Goal: Task Accomplishment & Management: Use online tool/utility

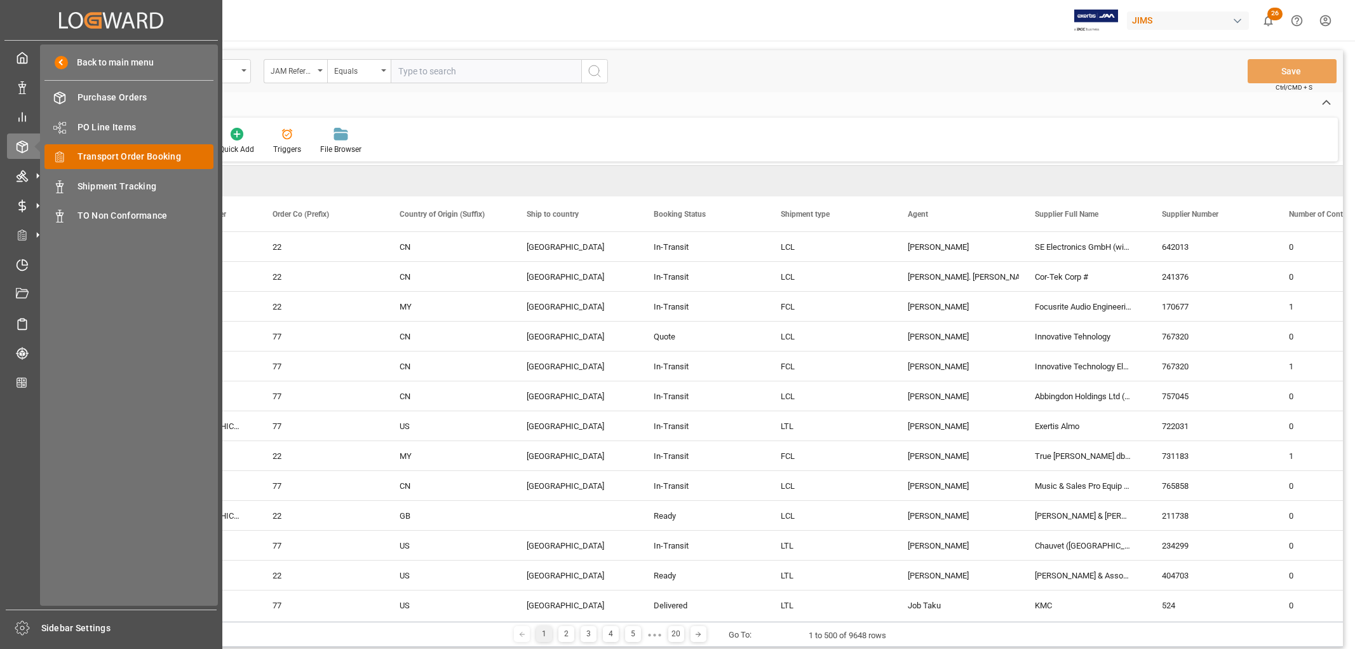
click at [109, 156] on span "Transport Order Booking" at bounding box center [146, 156] width 137 height 13
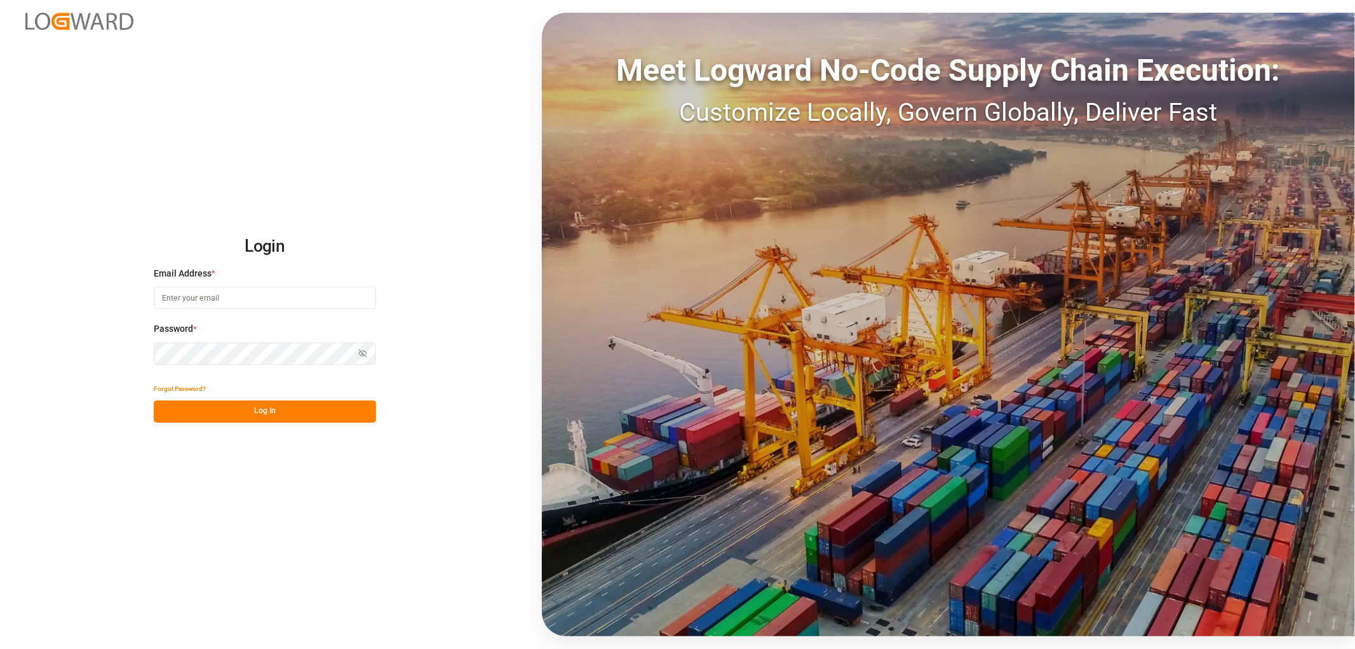
type input "[EMAIL_ADDRESS][DOMAIN_NAME]"
click at [261, 414] on button "Log In" at bounding box center [265, 411] width 222 height 22
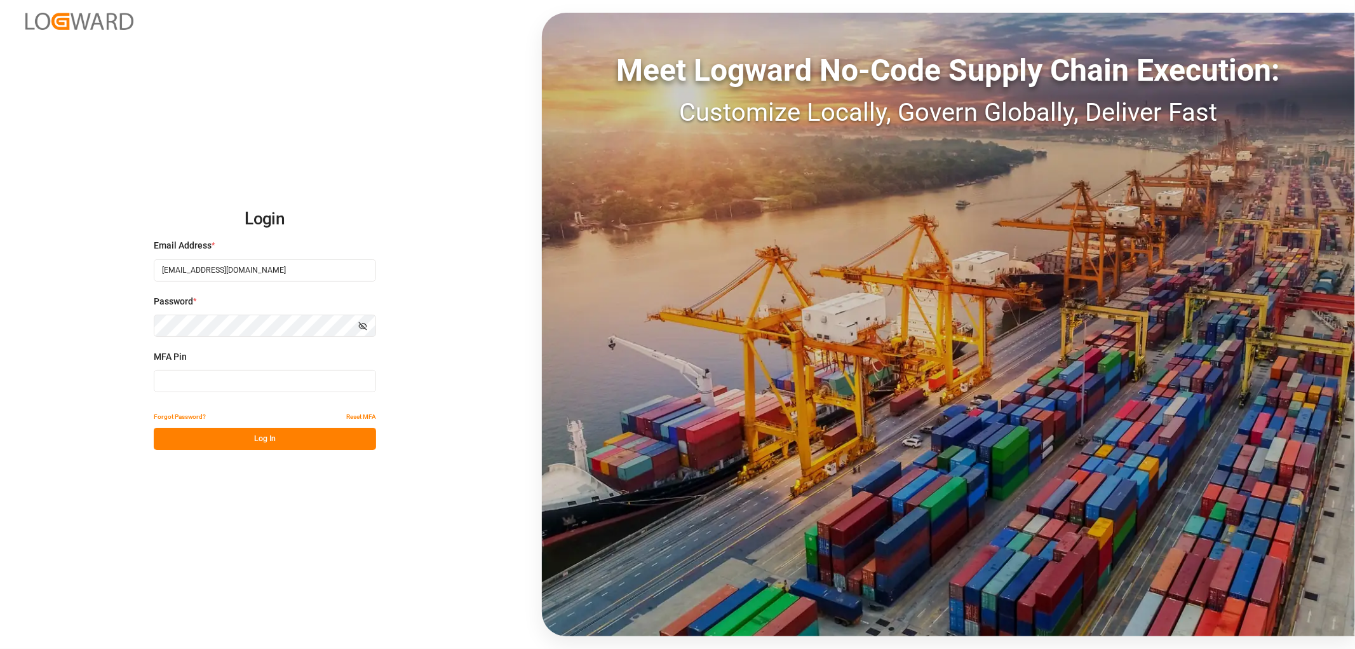
click at [248, 384] on input at bounding box center [265, 381] width 222 height 22
type input "438037"
click at [266, 442] on button "Log In" at bounding box center [265, 439] width 222 height 22
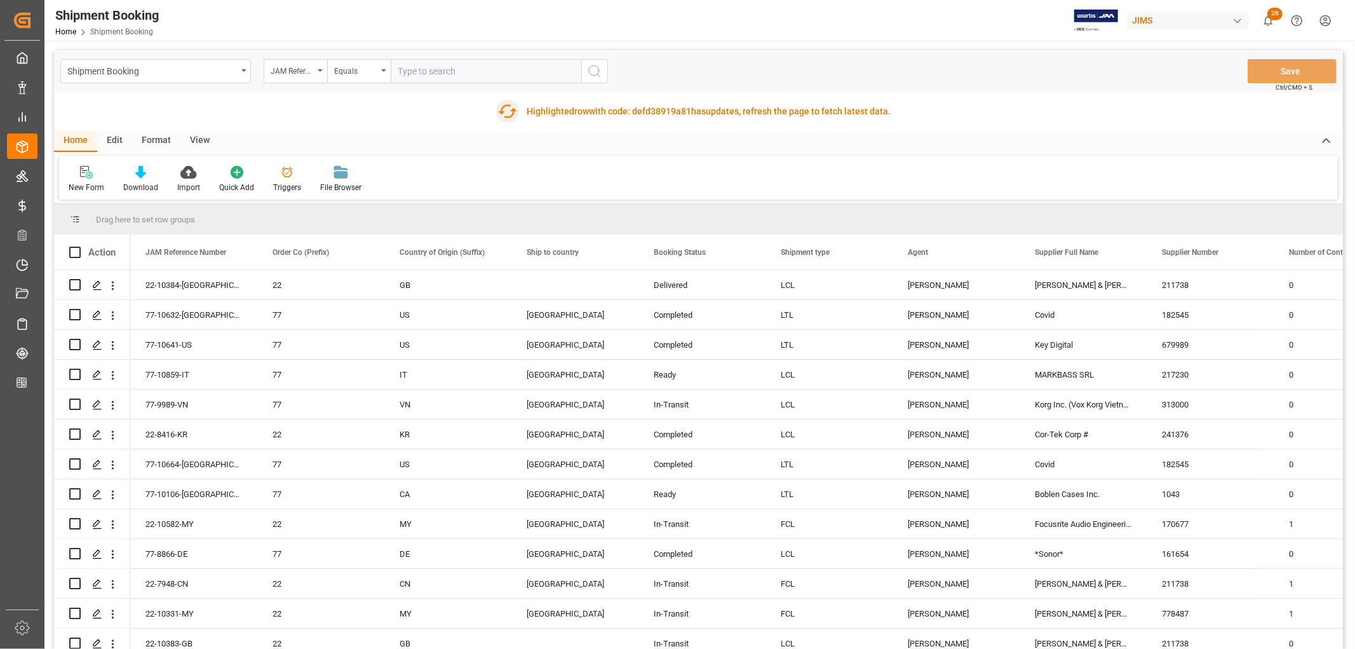
click at [505, 111] on icon "button" at bounding box center [508, 111] width 20 height 20
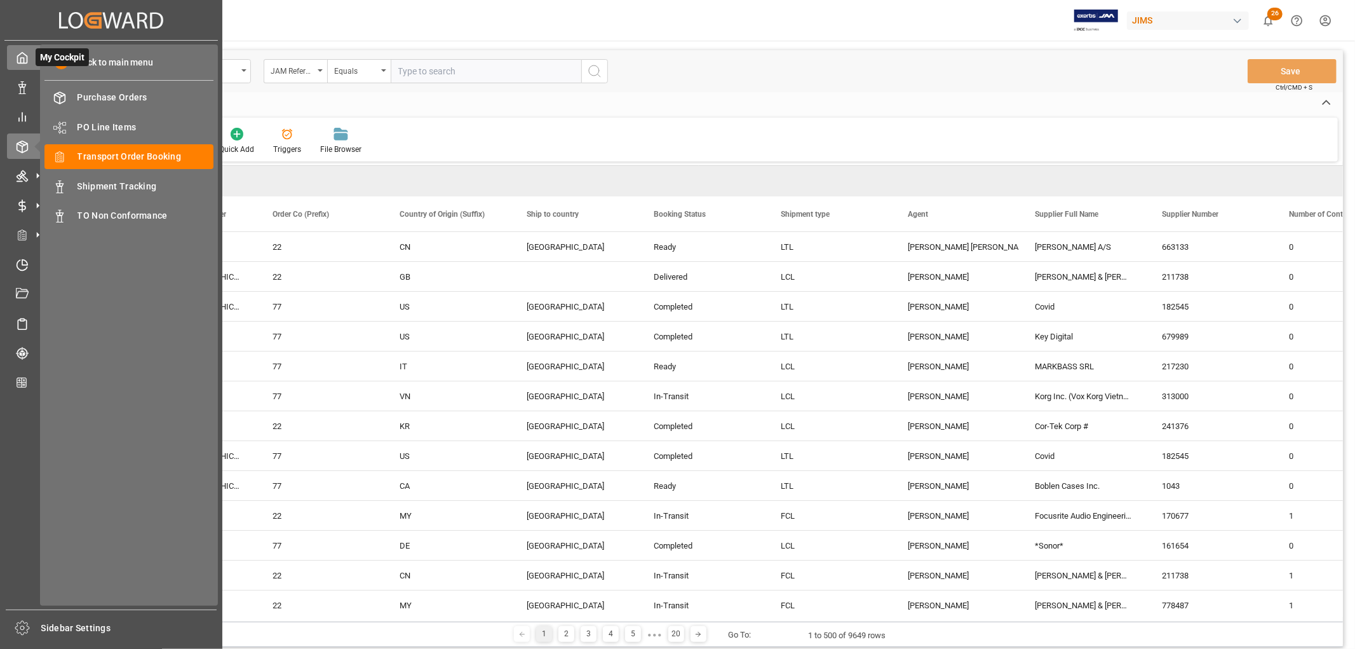
click at [22, 60] on icon at bounding box center [22, 57] width 13 height 13
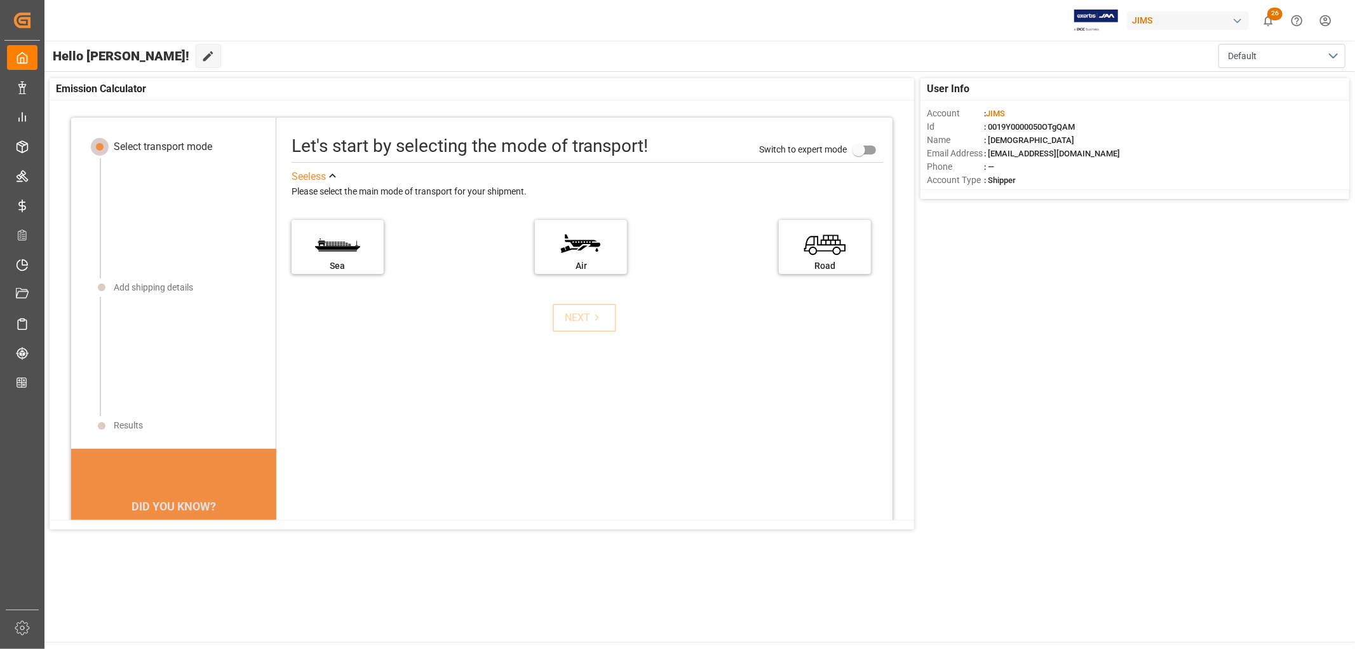
click at [1296, 19] on icon "Help Center" at bounding box center [1297, 20] width 11 height 11
